Goal: Information Seeking & Learning: Learn about a topic

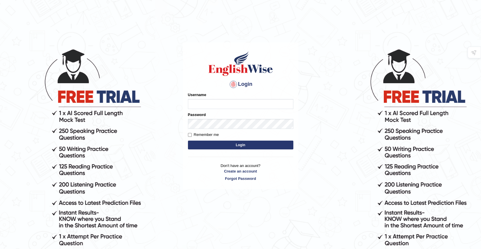
click at [225, 104] on input "Username" at bounding box center [240, 104] width 105 height 10
type input "Deep1112"
click at [188, 140] on button "Login" at bounding box center [240, 144] width 105 height 9
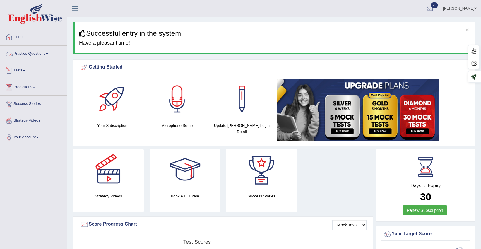
click at [24, 71] on link "Tests" at bounding box center [33, 69] width 67 height 15
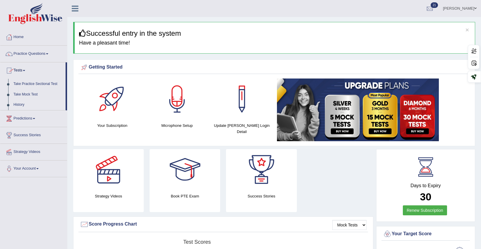
click at [19, 103] on link "History" at bounding box center [38, 104] width 55 height 11
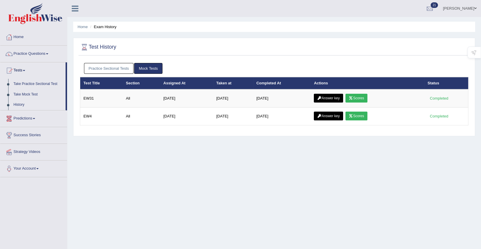
click at [107, 64] on link "Practice Sectional Tests" at bounding box center [109, 68] width 50 height 11
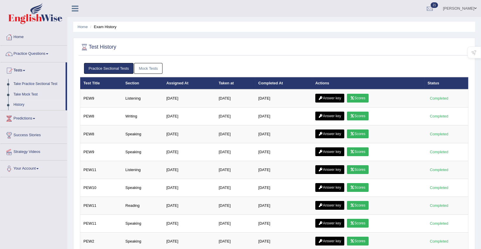
click at [148, 67] on link "Mock Tests" at bounding box center [148, 68] width 28 height 11
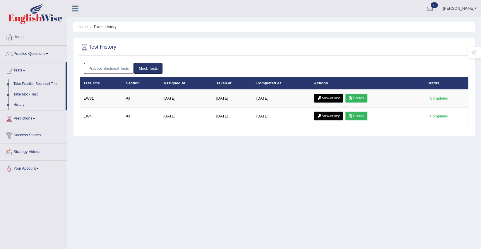
click at [103, 66] on link "Practice Sectional Tests" at bounding box center [109, 68] width 50 height 11
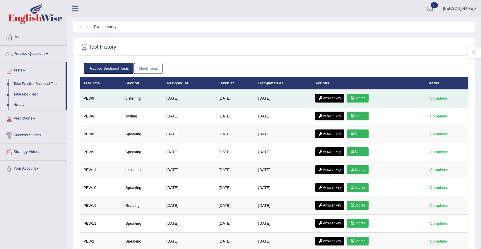
click at [353, 98] on icon at bounding box center [352, 98] width 4 height 4
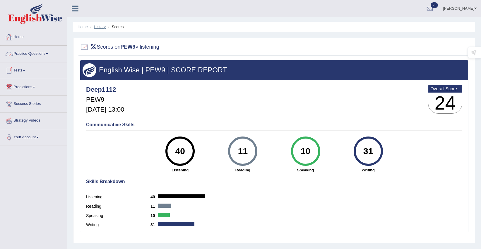
click at [103, 26] on link "History" at bounding box center [100, 27] width 12 height 4
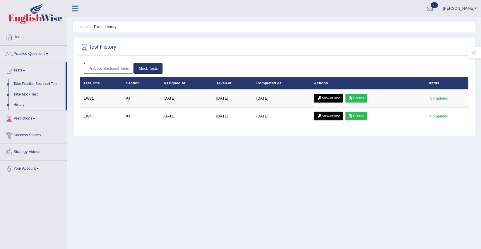
click at [89, 68] on link "Practice Sectional Tests" at bounding box center [109, 68] width 50 height 11
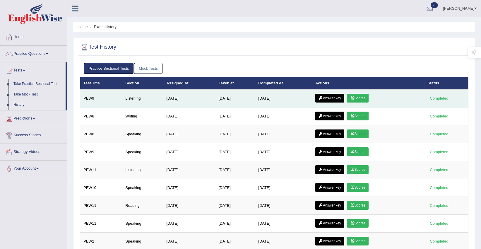
click at [336, 99] on link "Answer key" at bounding box center [329, 98] width 29 height 9
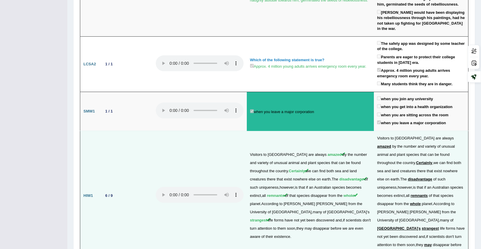
scroll to position [1013, 0]
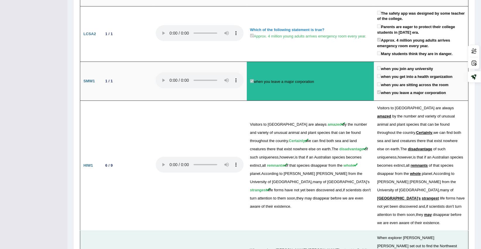
click at [257, 130] on span "Pasture" at bounding box center [262, 132] width 11 height 4
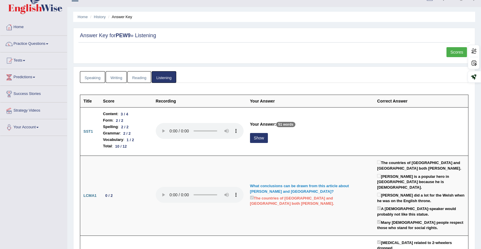
scroll to position [0, 0]
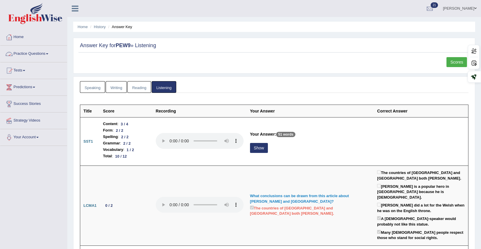
click at [39, 52] on link "Practice Questions" at bounding box center [33, 53] width 67 height 15
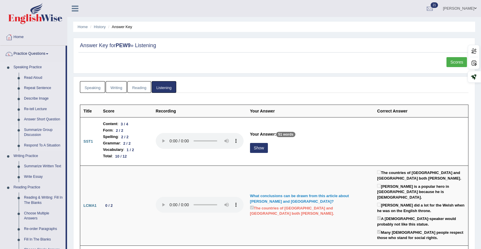
click at [34, 127] on link "Summarize Group Discussion" at bounding box center [43, 133] width 44 height 16
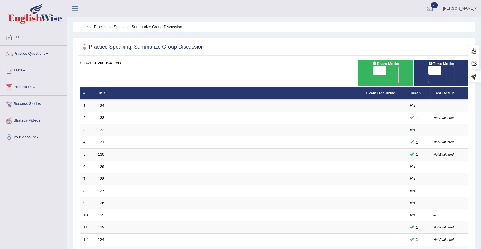
click at [373, 75] on span "OFF" at bounding box center [366, 79] width 13 height 8
checkbox input "true"
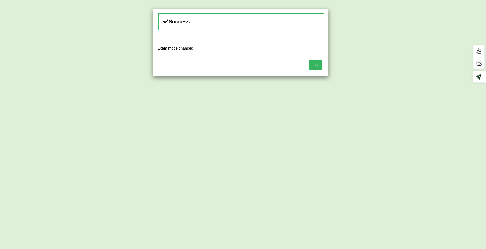
click at [310, 65] on button "OK" at bounding box center [314, 65] width 13 height 10
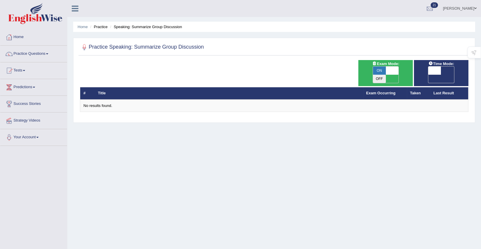
click at [428, 75] on span "OFF" at bounding box center [421, 79] width 13 height 8
checkbox input "true"
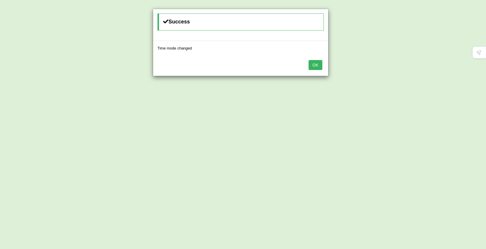
click at [316, 65] on button "OK" at bounding box center [314, 65] width 13 height 10
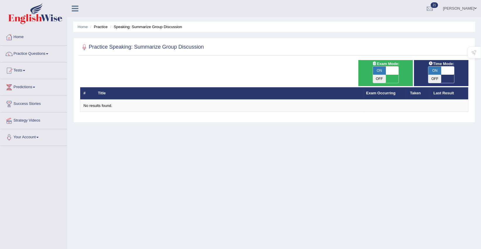
click at [381, 70] on span "ON" at bounding box center [379, 70] width 13 height 8
checkbox input "false"
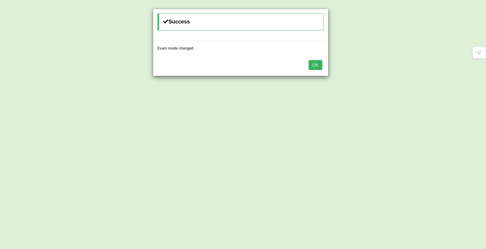
click at [316, 64] on button "OK" at bounding box center [314, 65] width 13 height 10
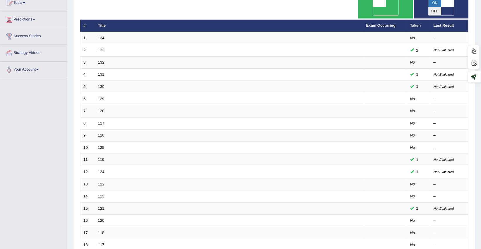
scroll to position [136, 0]
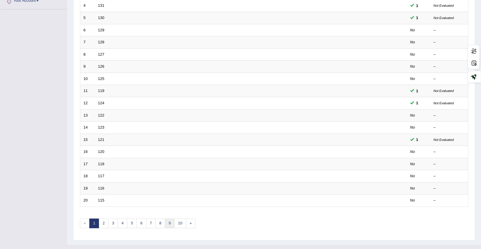
click at [170, 218] on link "9" at bounding box center [170, 223] width 10 height 10
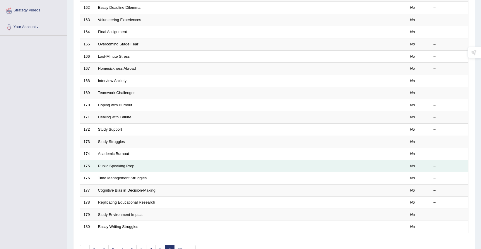
scroll to position [136, 0]
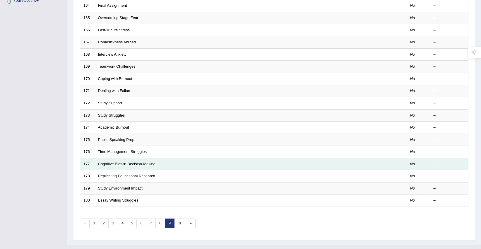
click at [104, 158] on td "Cognitive Bias in Decision-Making" at bounding box center [229, 164] width 268 height 12
click at [104, 162] on link "Cognitive Bias in Decision-Making" at bounding box center [127, 164] width 58 height 4
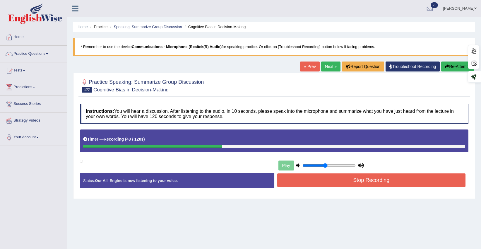
click at [451, 64] on button "Re-Attempt" at bounding box center [457, 66] width 32 height 10
click at [347, 176] on button "Stop Recording" at bounding box center [371, 179] width 188 height 13
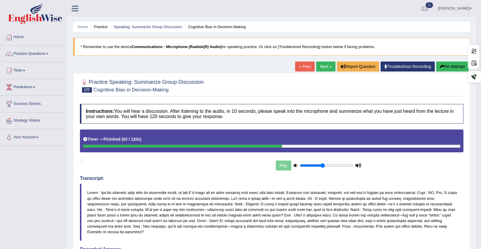
click at [209, 163] on div "Play" at bounding box center [271, 150] width 389 height 43
click at [326, 66] on link "Next »" at bounding box center [325, 66] width 19 height 10
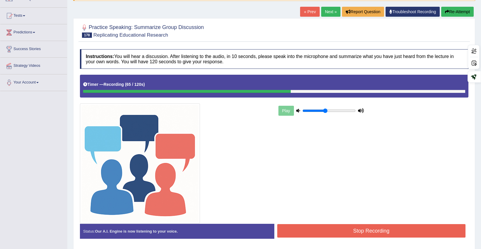
scroll to position [65, 0]
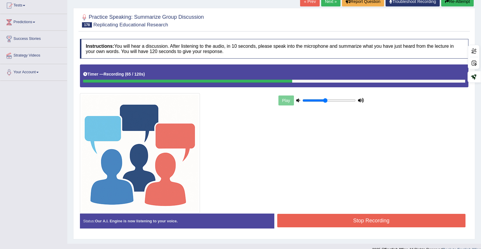
click at [307, 218] on button "Stop Recording" at bounding box center [371, 220] width 188 height 13
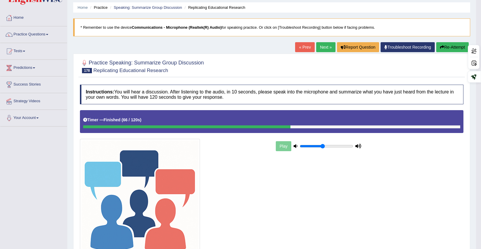
scroll to position [0, 0]
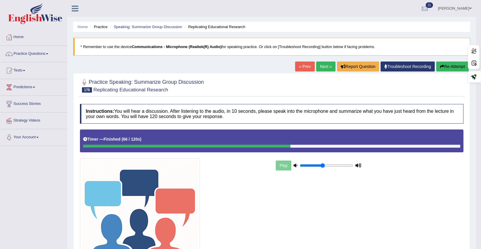
click at [326, 67] on link "Next »" at bounding box center [325, 66] width 19 height 10
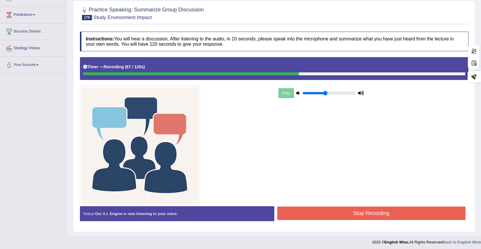
scroll to position [73, 0]
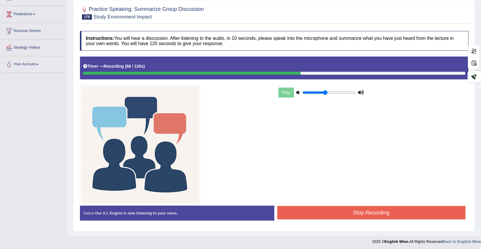
click at [311, 206] on button "Stop Recording" at bounding box center [371, 212] width 188 height 13
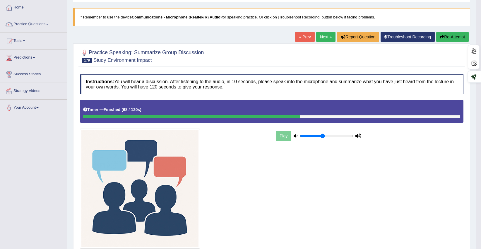
scroll to position [0, 0]
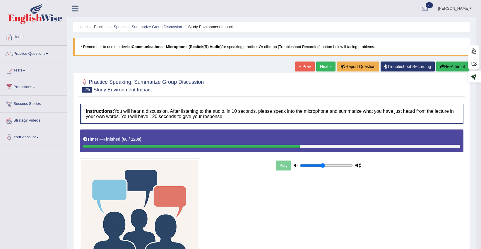
click at [319, 69] on link "Next »" at bounding box center [325, 66] width 19 height 10
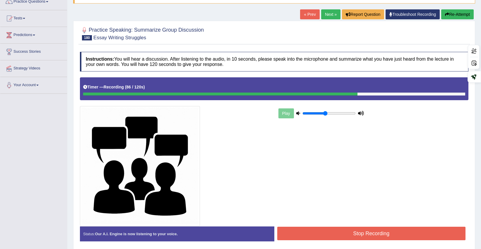
scroll to position [73, 0]
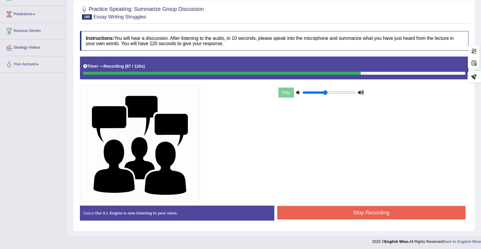
click at [328, 209] on button "Stop Recording" at bounding box center [371, 212] width 188 height 13
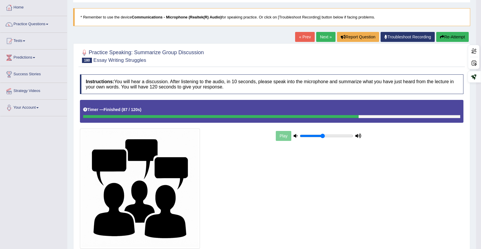
scroll to position [0, 0]
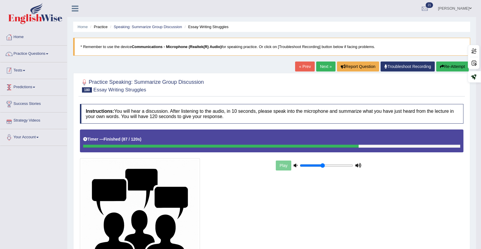
click at [21, 67] on link "Tests" at bounding box center [33, 69] width 67 height 15
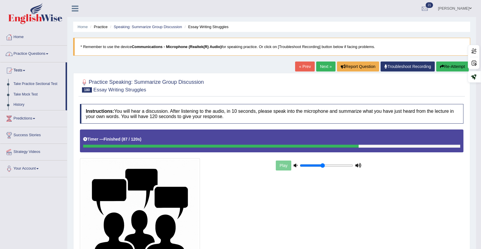
click at [23, 52] on link "Practice Questions" at bounding box center [33, 53] width 67 height 15
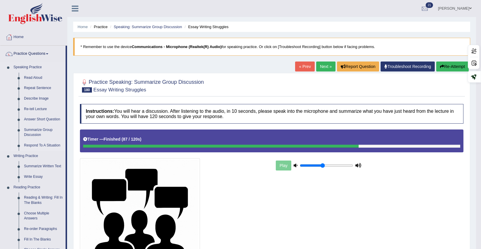
click at [33, 143] on link "Respond To A Situation" at bounding box center [43, 145] width 44 height 11
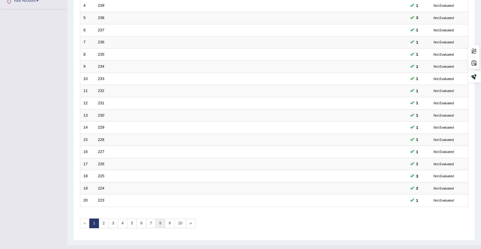
click at [156, 218] on link "8" at bounding box center [160, 223] width 10 height 10
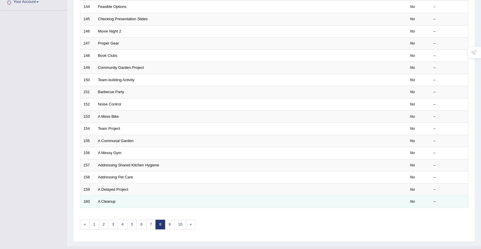
scroll to position [136, 0]
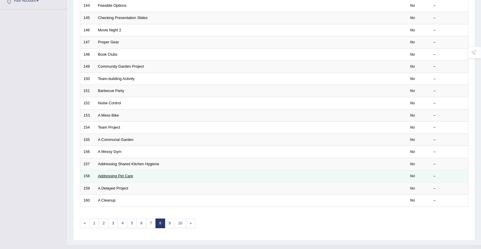
click at [110, 174] on link "Addressing Pet Care" at bounding box center [115, 176] width 35 height 4
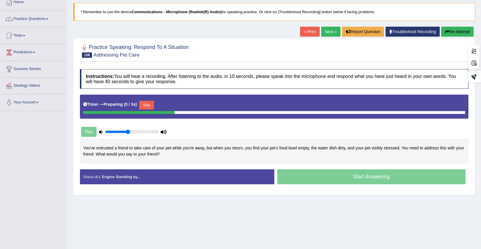
scroll to position [58, 0]
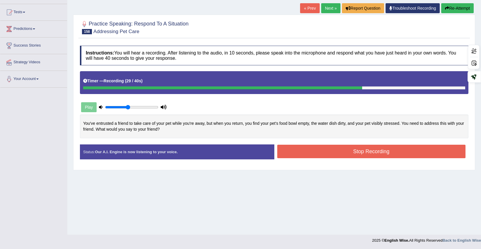
click at [371, 151] on button "Stop Recording" at bounding box center [371, 151] width 188 height 13
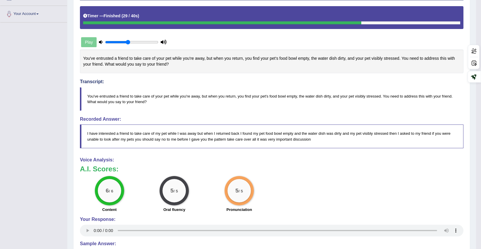
scroll to position [0, 0]
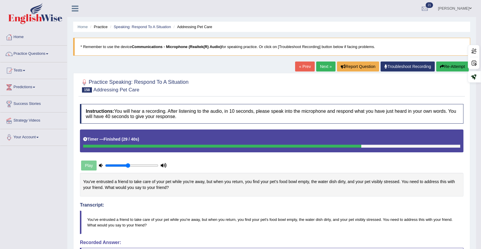
click at [318, 64] on link "Next »" at bounding box center [325, 66] width 19 height 10
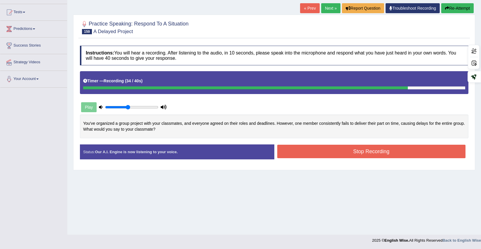
click at [315, 149] on button "Stop Recording" at bounding box center [371, 151] width 188 height 13
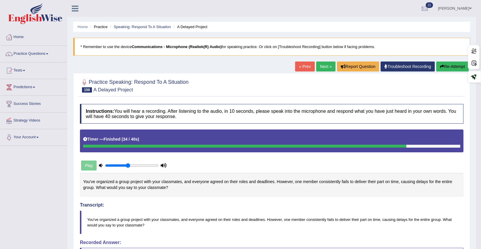
click at [323, 63] on link "Next »" at bounding box center [325, 66] width 19 height 10
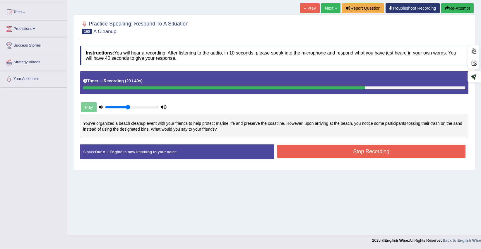
click at [334, 151] on button "Stop Recording" at bounding box center [371, 151] width 188 height 13
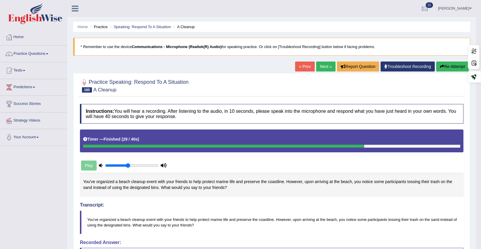
click at [327, 70] on link "Next »" at bounding box center [325, 66] width 19 height 10
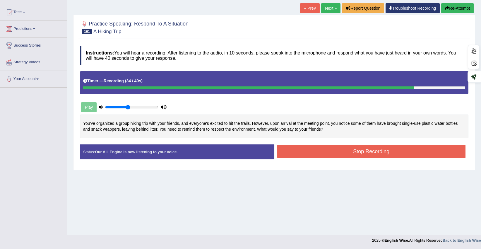
click at [325, 147] on button "Stop Recording" at bounding box center [371, 151] width 188 height 13
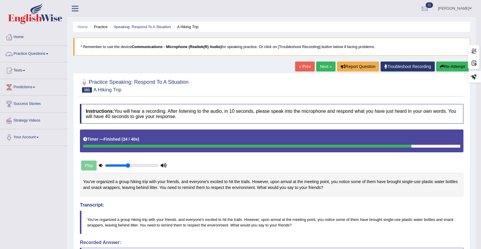
click at [24, 66] on link "Tests" at bounding box center [33, 69] width 67 height 15
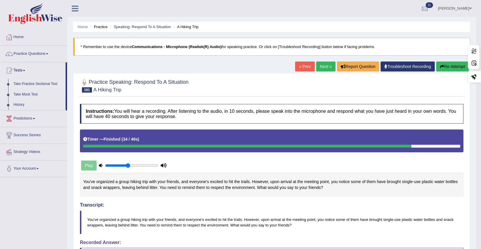
click at [33, 83] on link "Take Practice Sectional Test" at bounding box center [38, 84] width 55 height 11
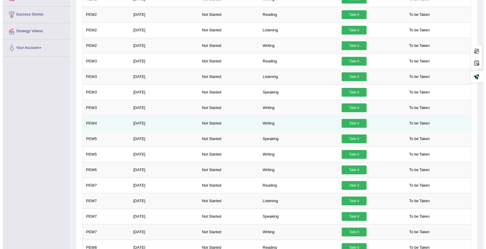
scroll to position [130, 0]
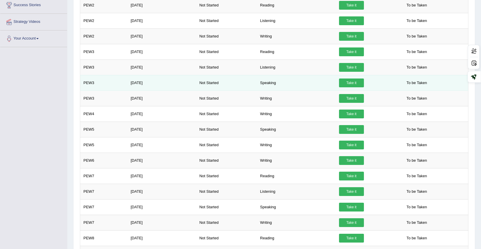
click at [353, 83] on link "Take it" at bounding box center [351, 82] width 25 height 9
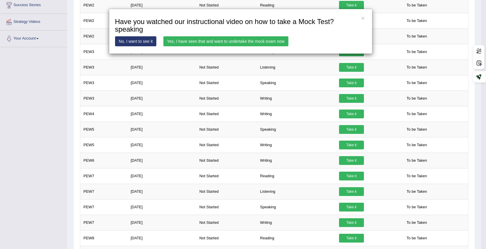
click at [240, 42] on link "Yes, I have seen that and want to undertake the mock exam now" at bounding box center [225, 41] width 125 height 10
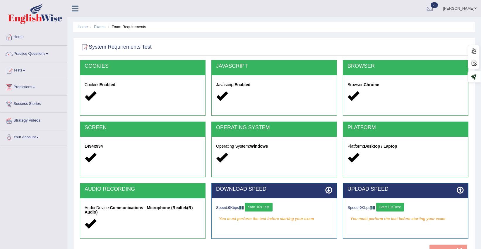
click at [255, 204] on button "Start 10s Test" at bounding box center [259, 207] width 28 height 9
click at [388, 205] on button "Start 10s Test" at bounding box center [390, 207] width 28 height 9
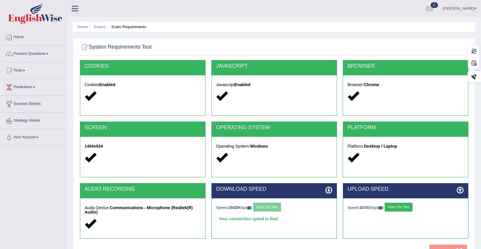
click at [407, 206] on button "Start 10s Test" at bounding box center [399, 207] width 28 height 9
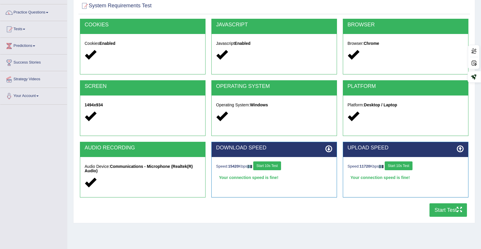
scroll to position [58, 0]
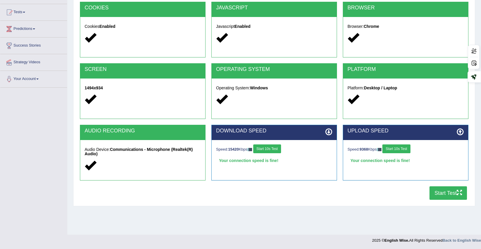
click at [445, 191] on button "Start Test" at bounding box center [447, 192] width 37 height 13
